Goal: Find specific page/section: Find specific page/section

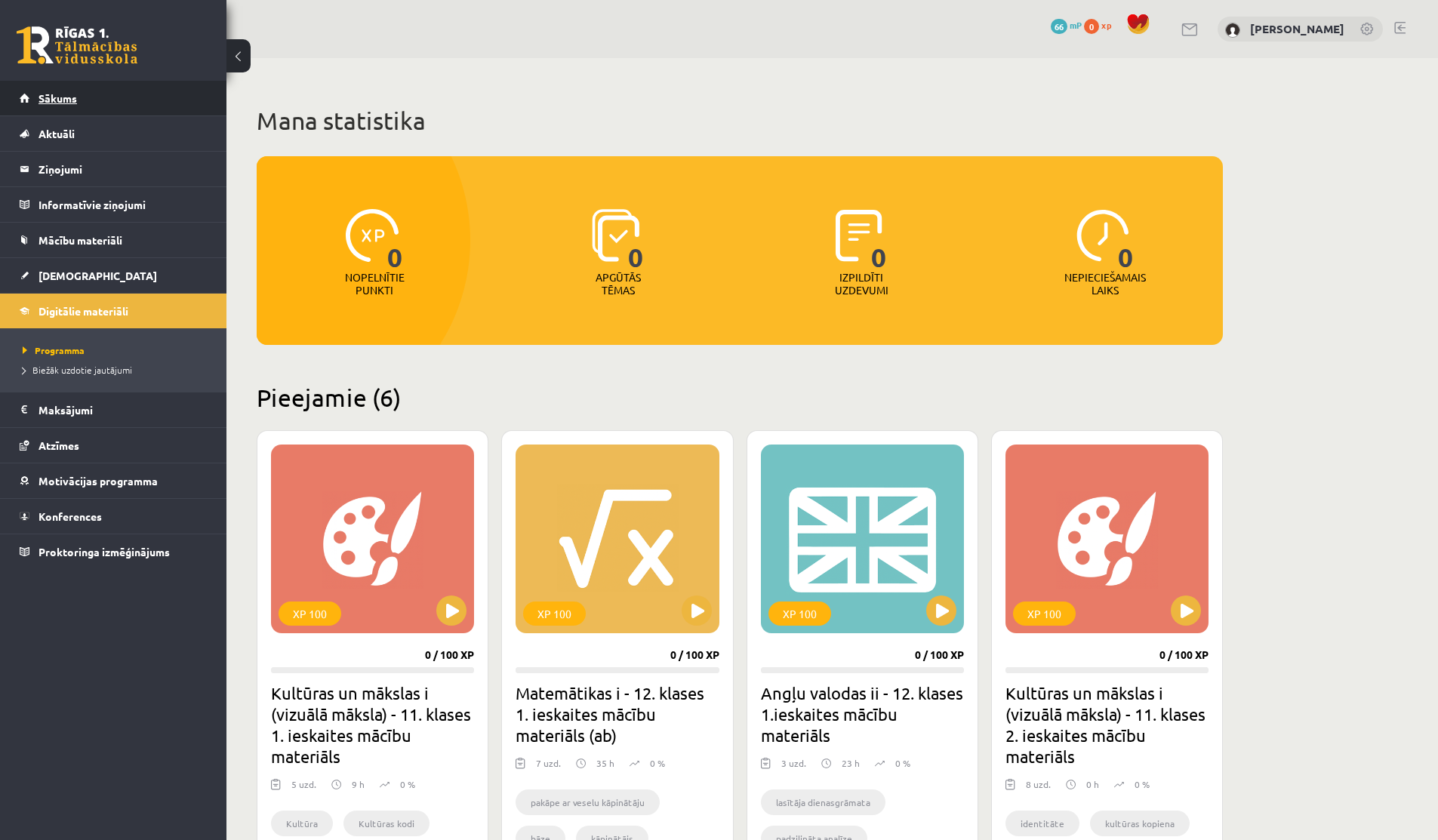
click at [77, 92] on link "Sākums" at bounding box center [113, 98] width 188 height 35
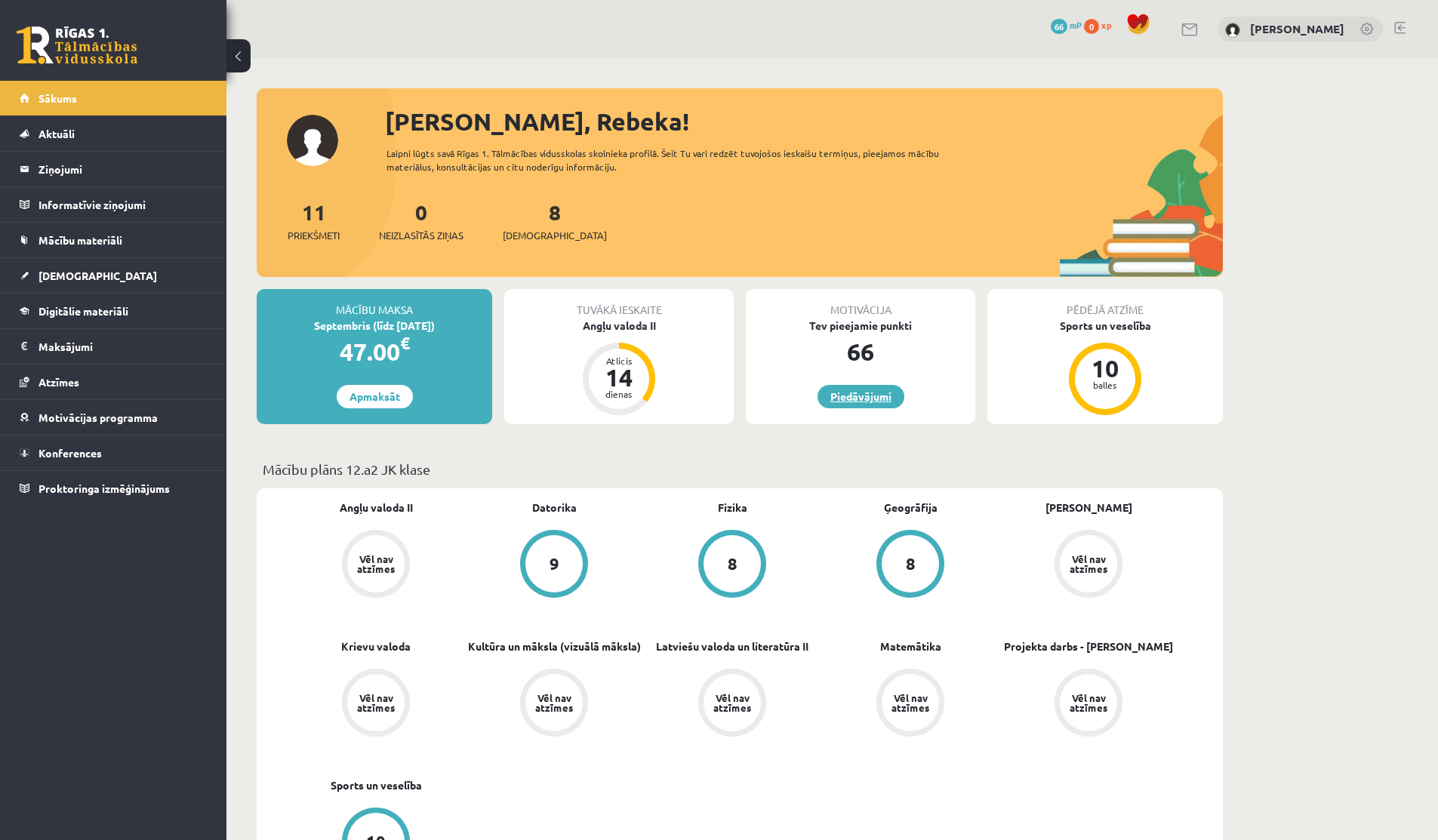
click at [836, 397] on link "Piedāvājumi" at bounding box center [861, 396] width 87 height 23
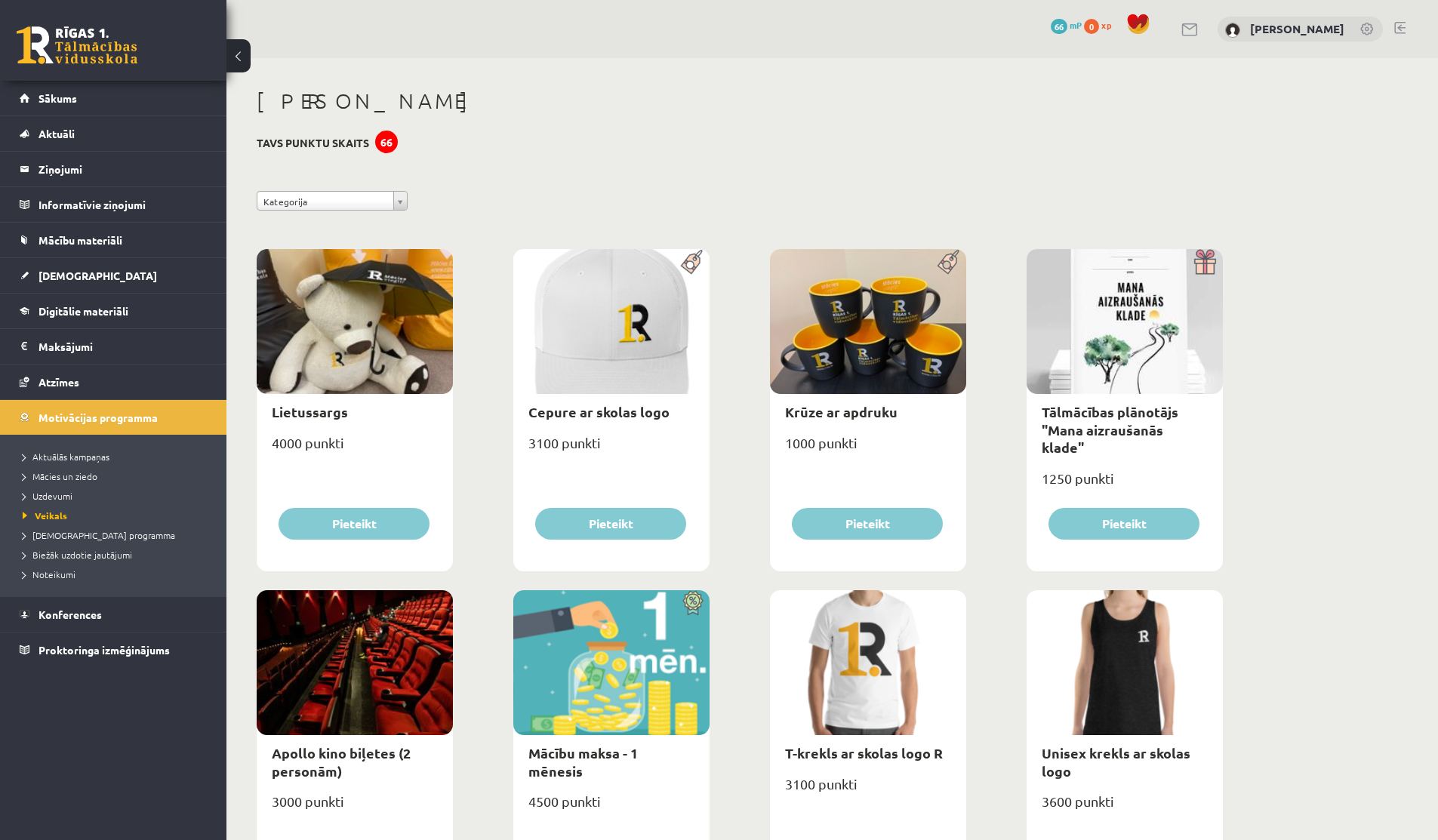
click at [48, 75] on div "0 Dāvanas 66 mP 0 xp" at bounding box center [113, 40] width 227 height 81
click at [48, 88] on link "Sākums" at bounding box center [113, 98] width 188 height 35
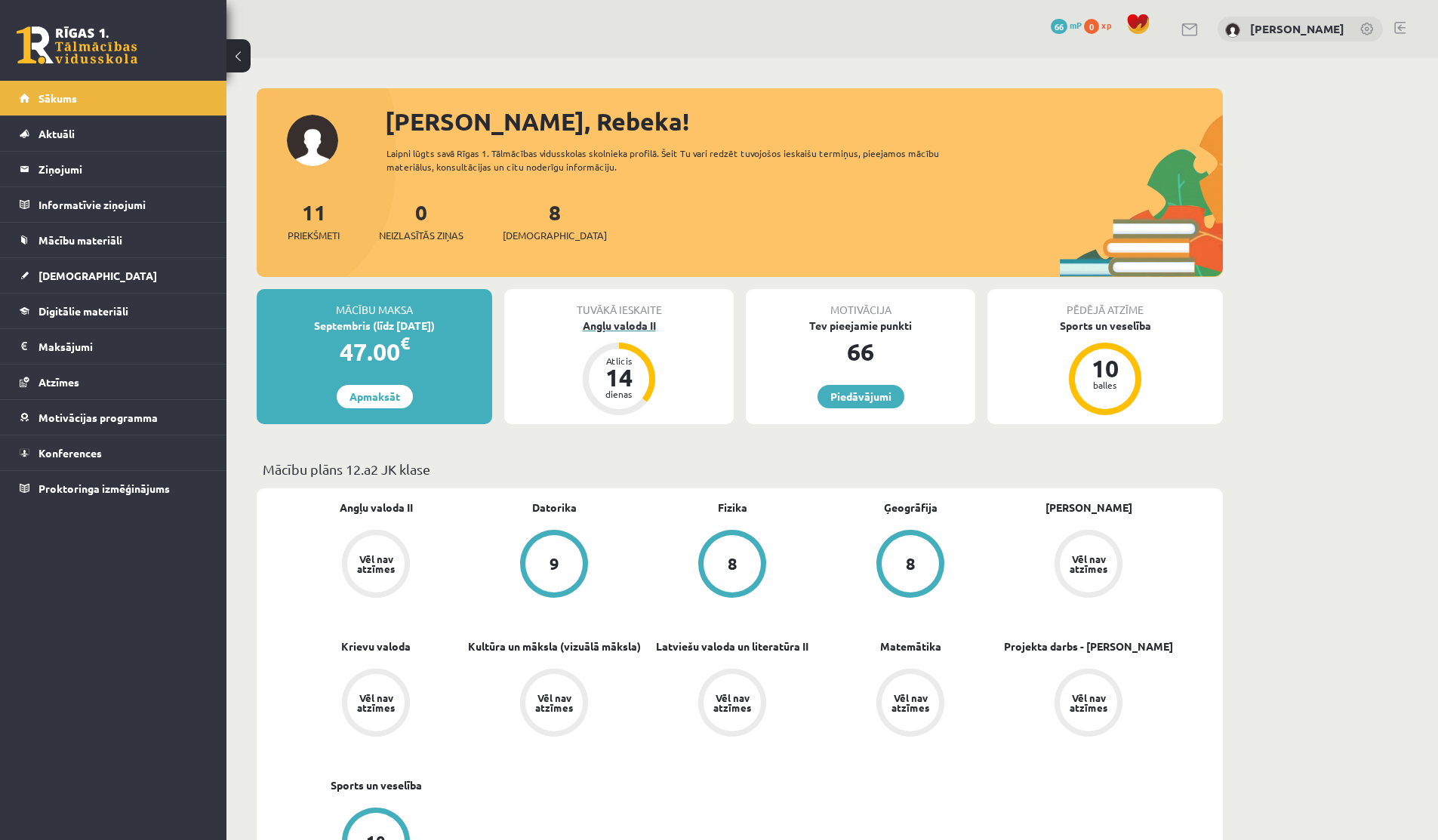
click at [625, 368] on div "14" at bounding box center [619, 377] width 45 height 24
